Goal: Task Accomplishment & Management: Use online tool/utility

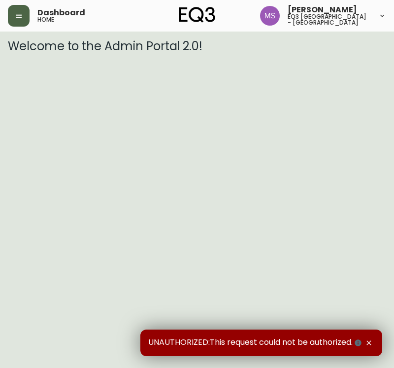
click at [12, 16] on button "button" at bounding box center [19, 16] width 22 height 22
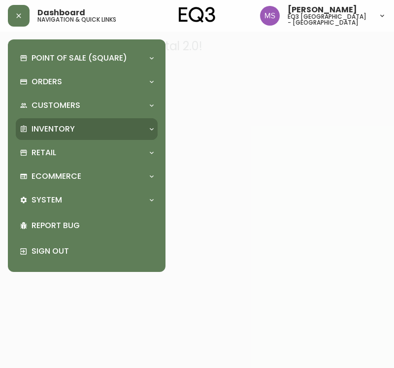
click at [57, 127] on p "Inventory" at bounding box center [53, 129] width 43 height 11
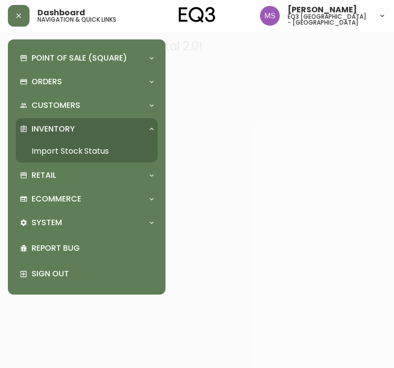
click at [66, 147] on link "Import Stock Status" at bounding box center [87, 151] width 142 height 23
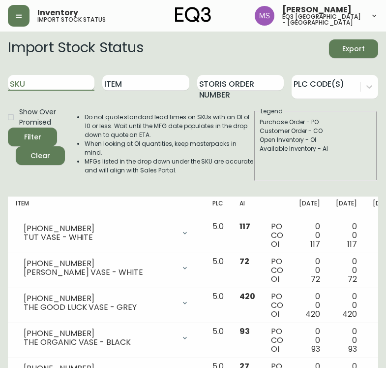
click at [44, 86] on input "SKU" at bounding box center [51, 83] width 87 height 16
paste input "[PHONE_NUMBER]"
type input "[PHONE_NUMBER]"
click at [8, 128] on button "Filter" at bounding box center [32, 137] width 49 height 19
